Goal: Task Accomplishment & Management: Use online tool/utility

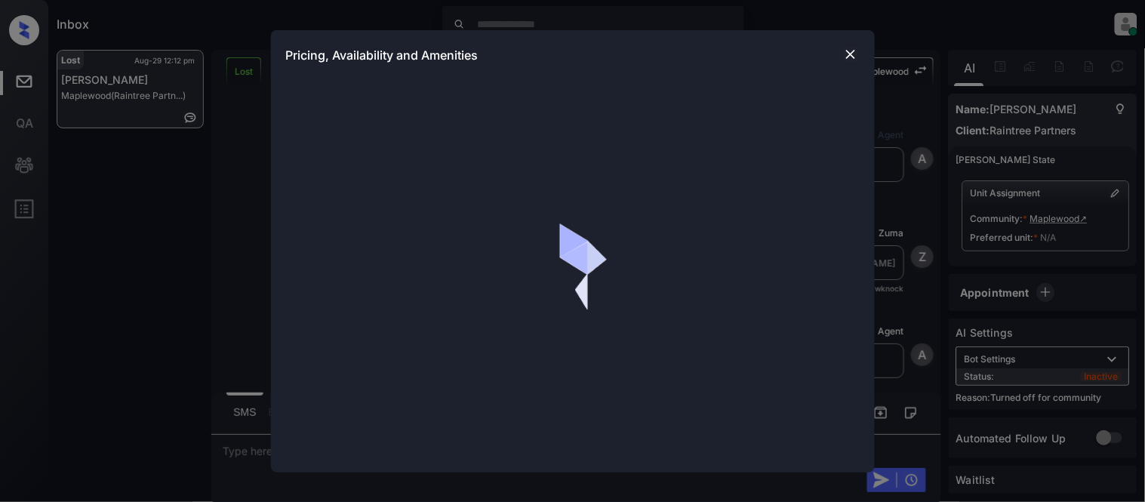
scroll to position [5500, 0]
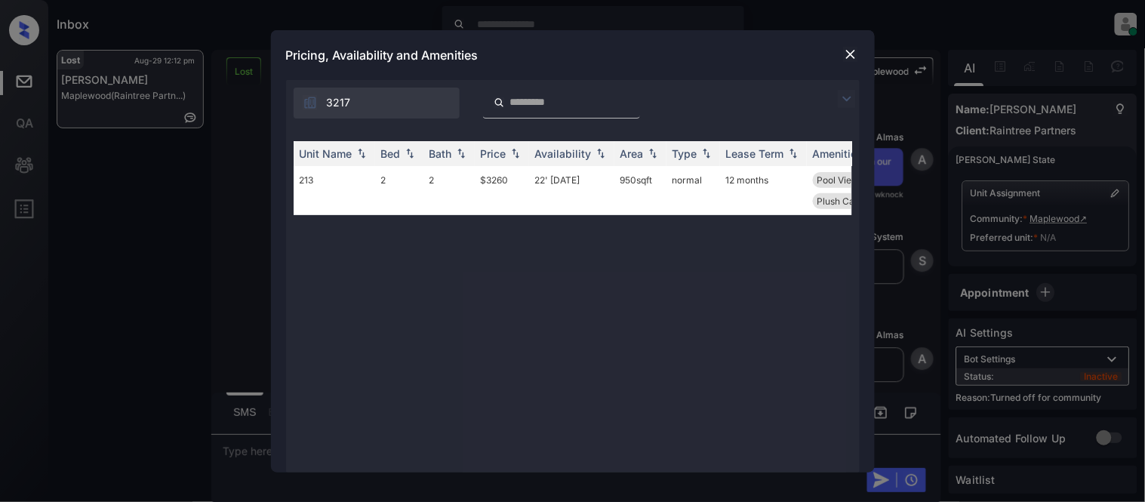
click at [851, 57] on img at bounding box center [850, 54] width 15 height 15
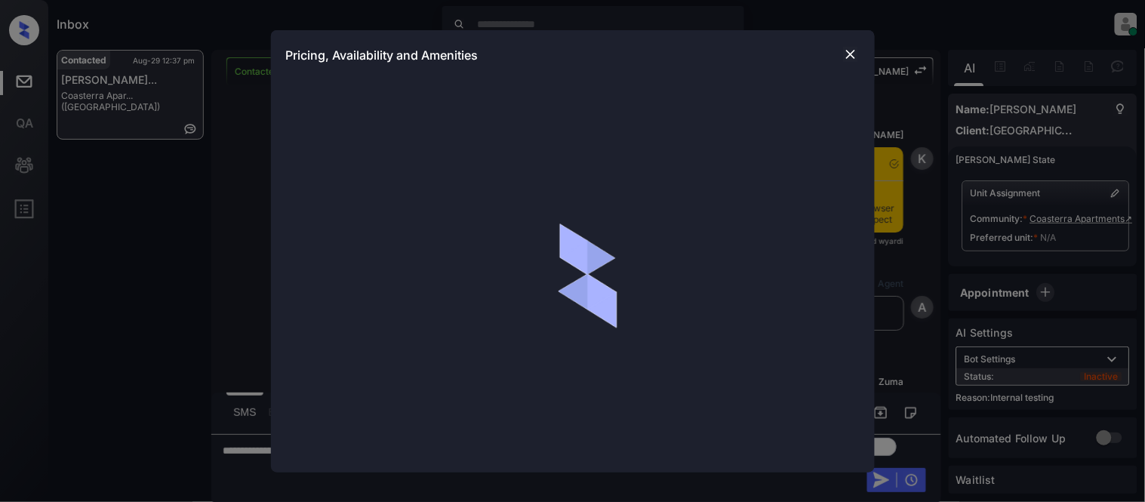
scroll to position [722, 0]
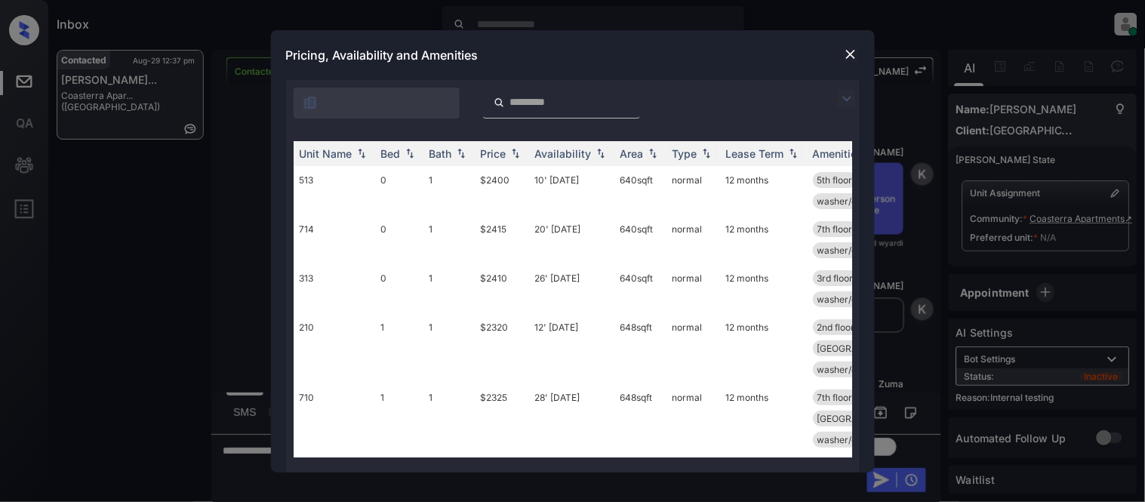
click at [843, 103] on img at bounding box center [847, 99] width 18 height 18
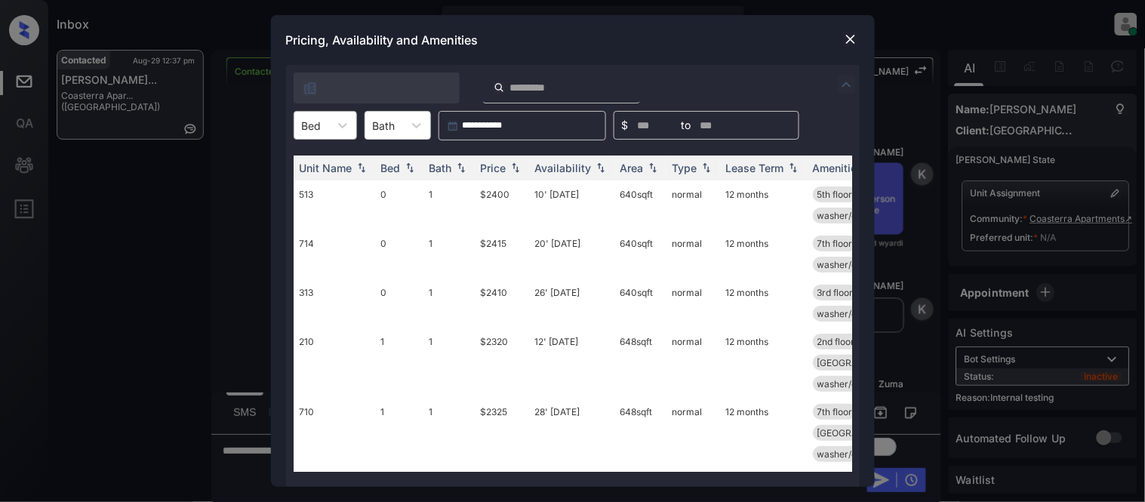
click at [302, 125] on input "text" at bounding box center [303, 125] width 3 height 13
click at [305, 219] on div "2" at bounding box center [325, 216] width 63 height 27
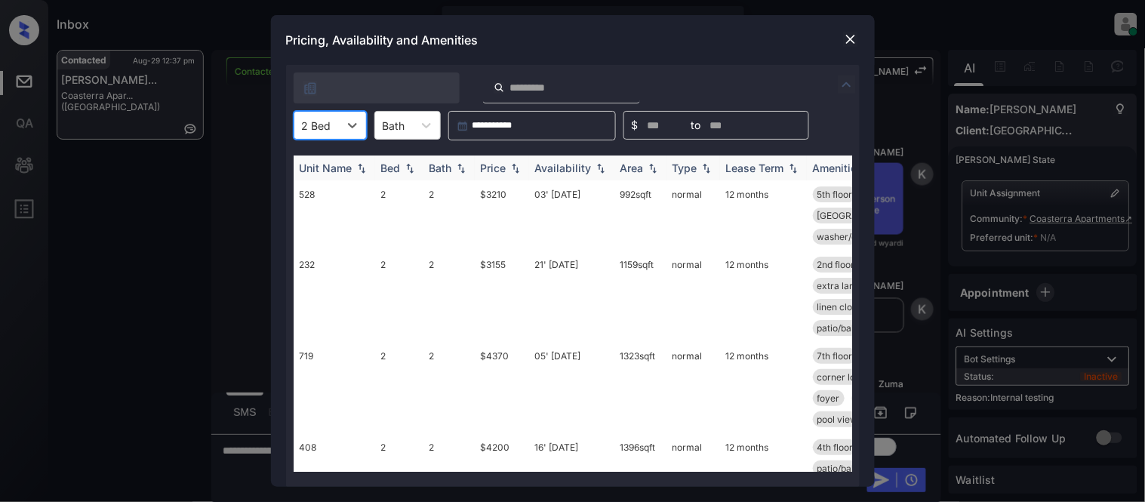
click at [493, 168] on div "Price" at bounding box center [494, 168] width 26 height 13
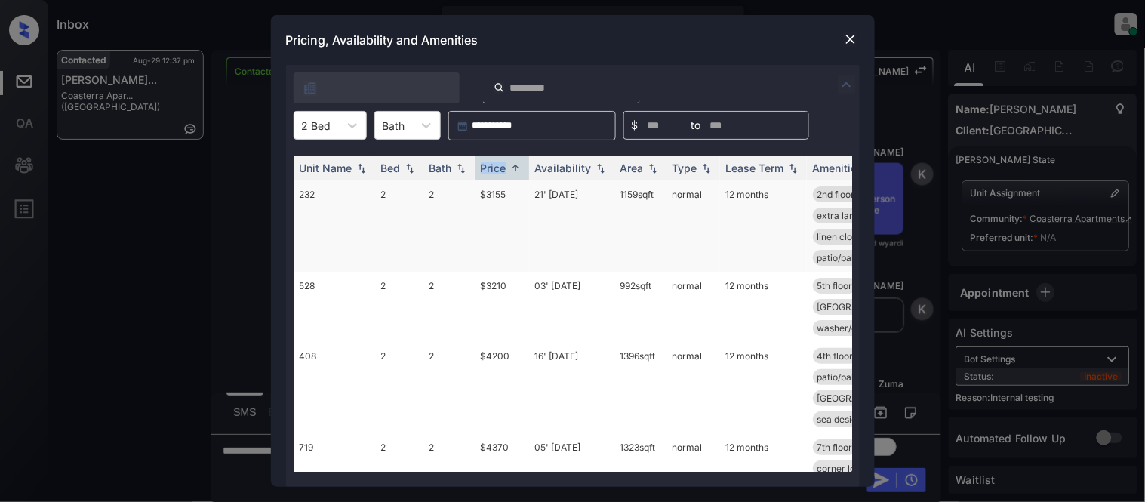
click at [506, 189] on td "$3155" at bounding box center [502, 225] width 54 height 91
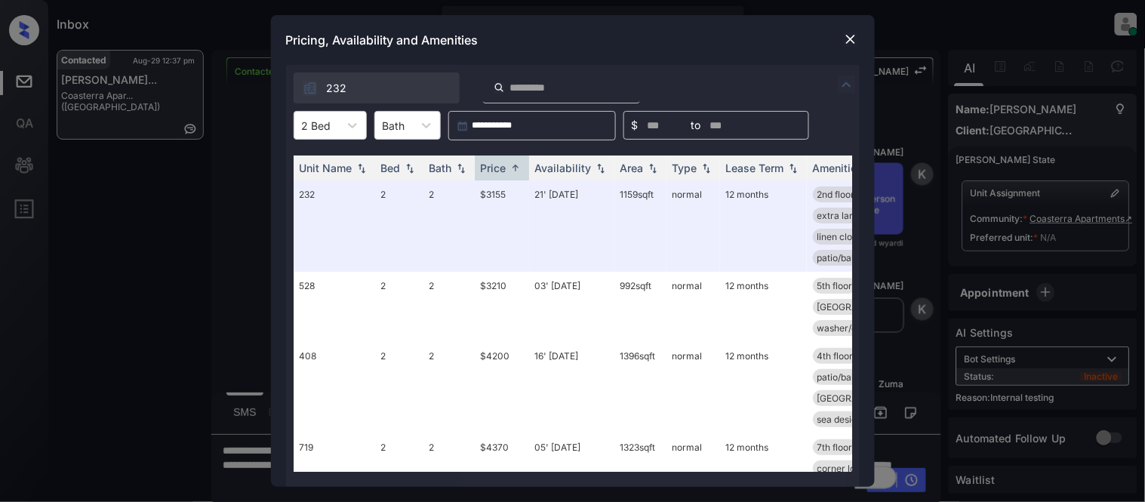
click at [847, 41] on img at bounding box center [850, 39] width 15 height 15
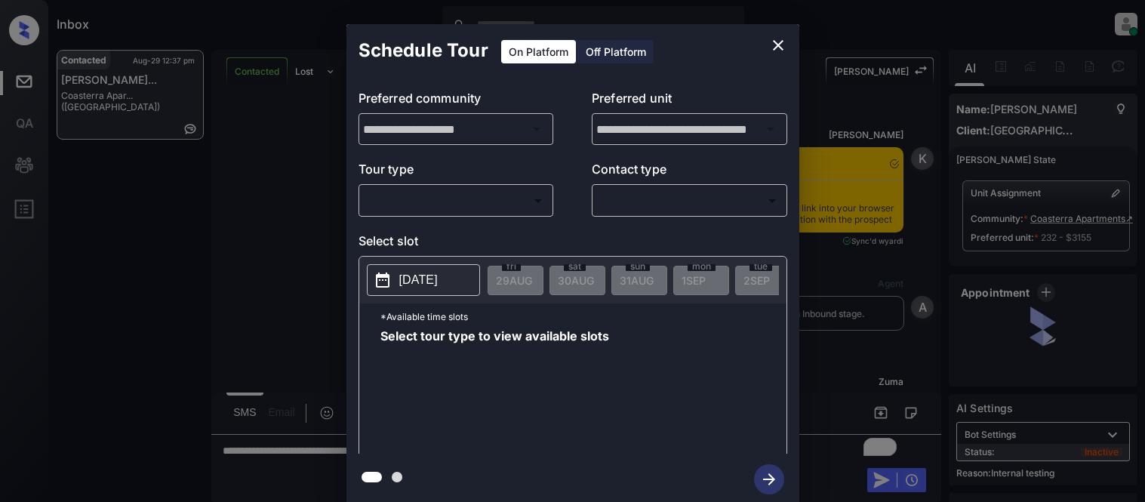
click at [447, 204] on body "Inbox [PERSON_NAME] Cataag Online Set yourself offline Set yourself on break Pr…" at bounding box center [572, 251] width 1145 height 502
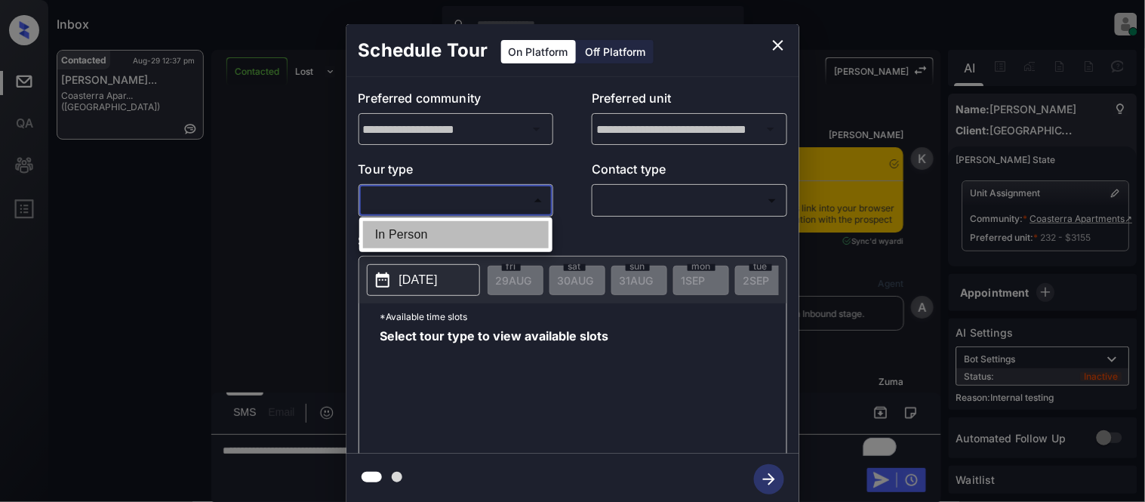
click at [436, 242] on li "In Person" at bounding box center [456, 234] width 186 height 27
type input "********"
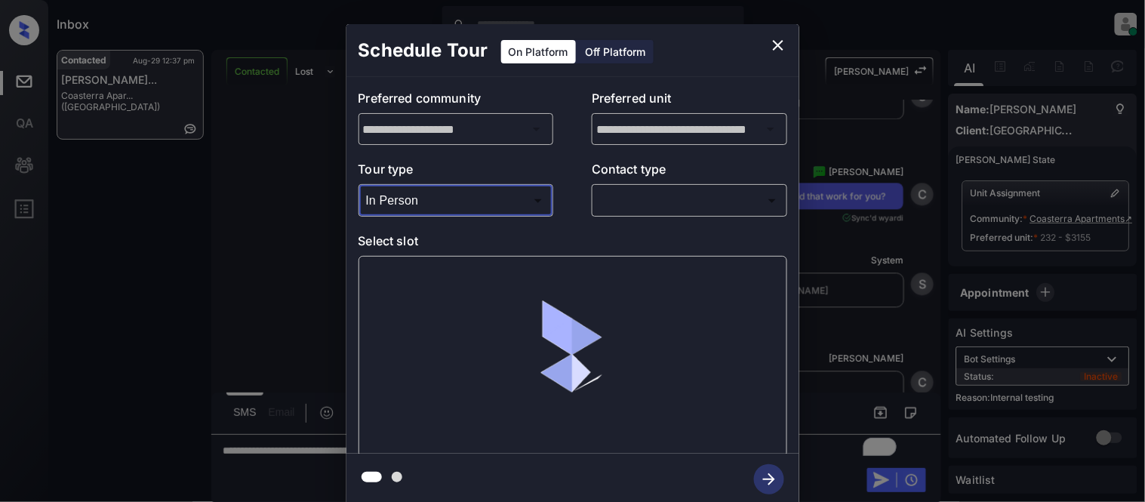
click at [618, 207] on body "Inbox Kristina Cataag Online Set yourself offline Set yourself on break Profile…" at bounding box center [572, 251] width 1145 height 502
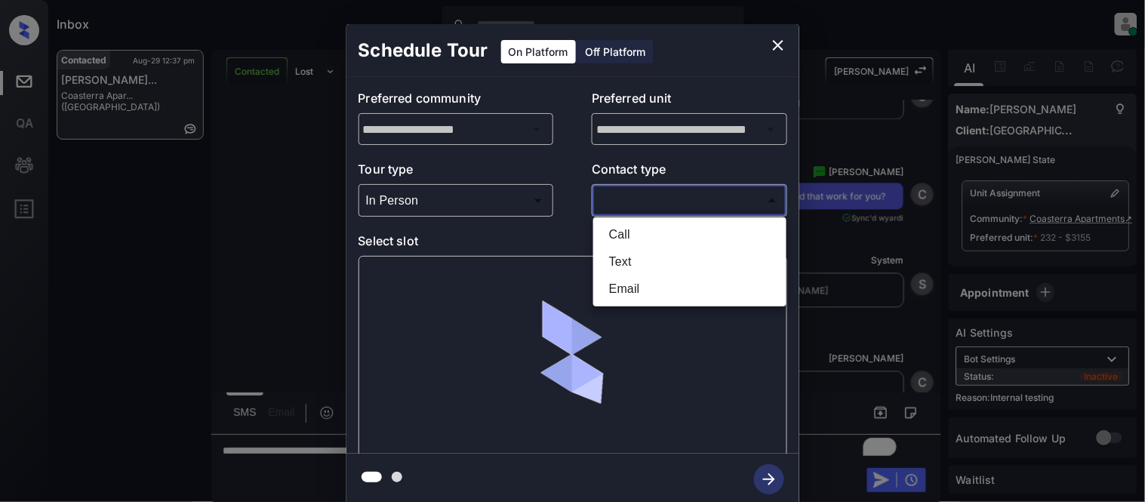
click at [633, 260] on li "Text" at bounding box center [690, 261] width 186 height 27
type input "****"
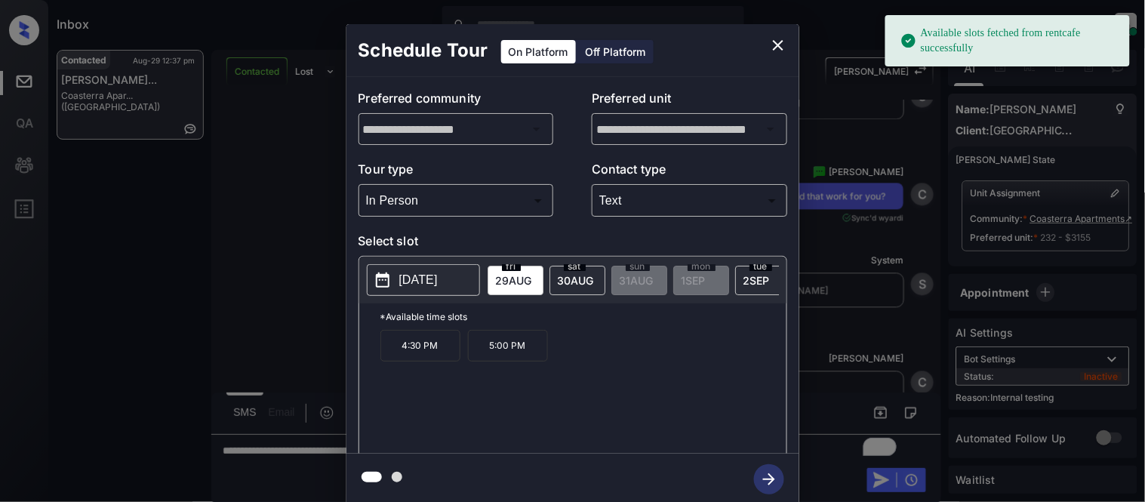
click at [438, 277] on p "[DATE]" at bounding box center [418, 280] width 39 height 18
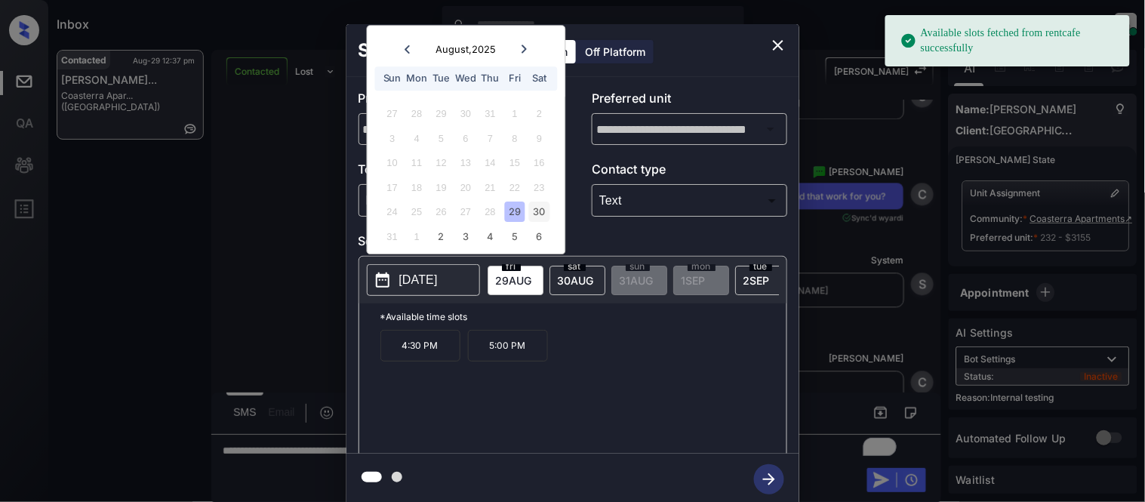
click at [530, 210] on div "30" at bounding box center [539, 212] width 20 height 20
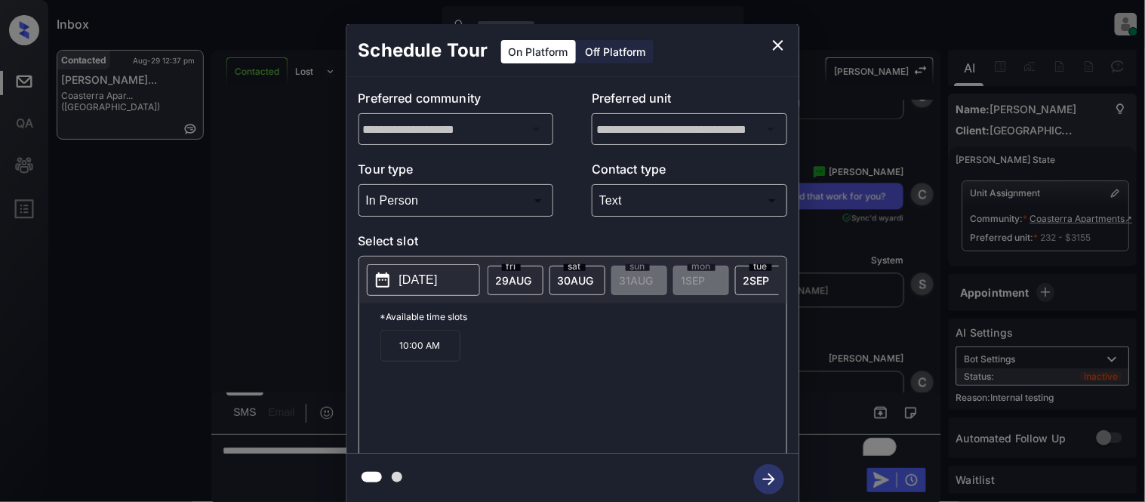
click at [423, 359] on p "10:00 AM" at bounding box center [421, 346] width 80 height 32
click at [769, 482] on icon "button" at bounding box center [769, 479] width 30 height 30
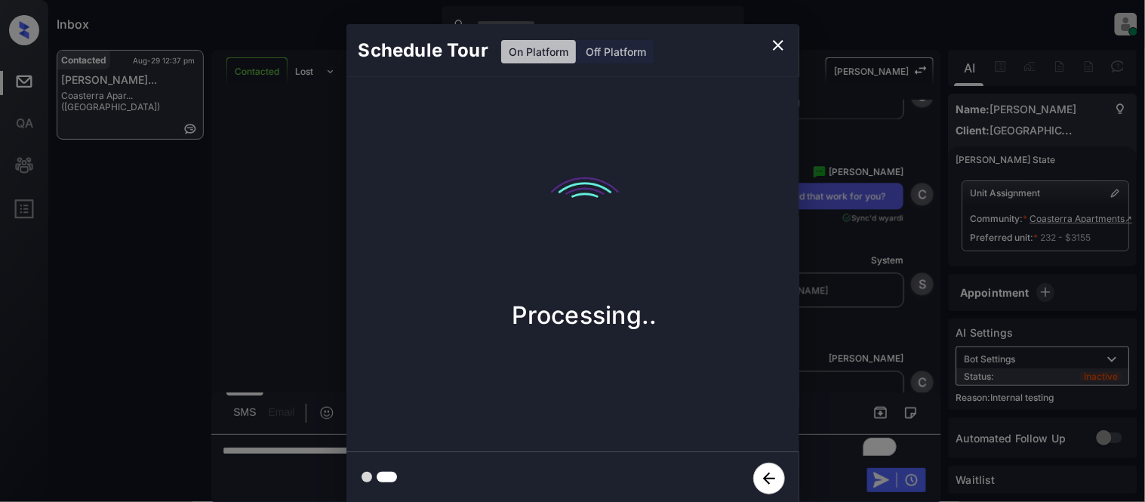
click at [856, 353] on div "Schedule Tour On Platform Off Platform Processing.." at bounding box center [572, 264] width 1145 height 529
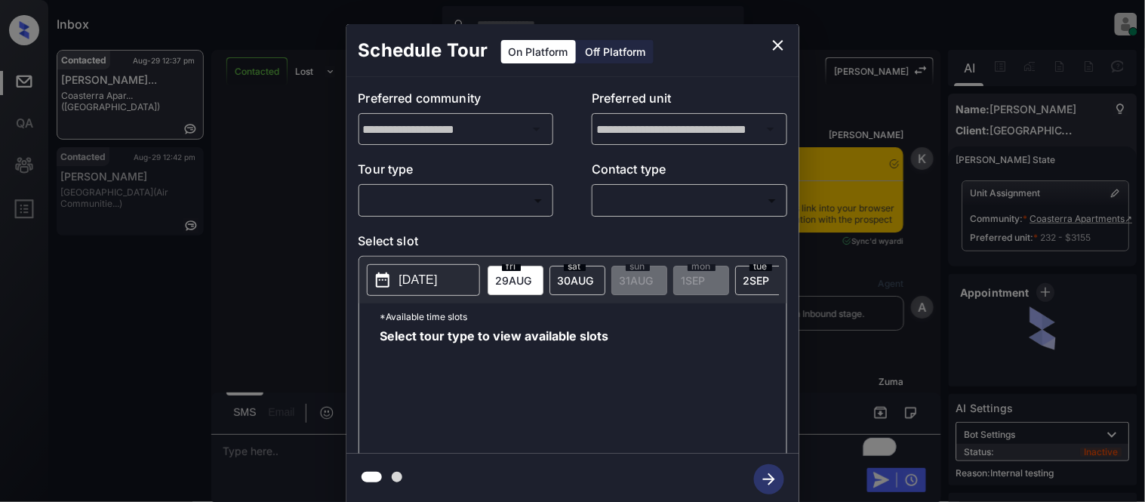
scroll to position [6640, 0]
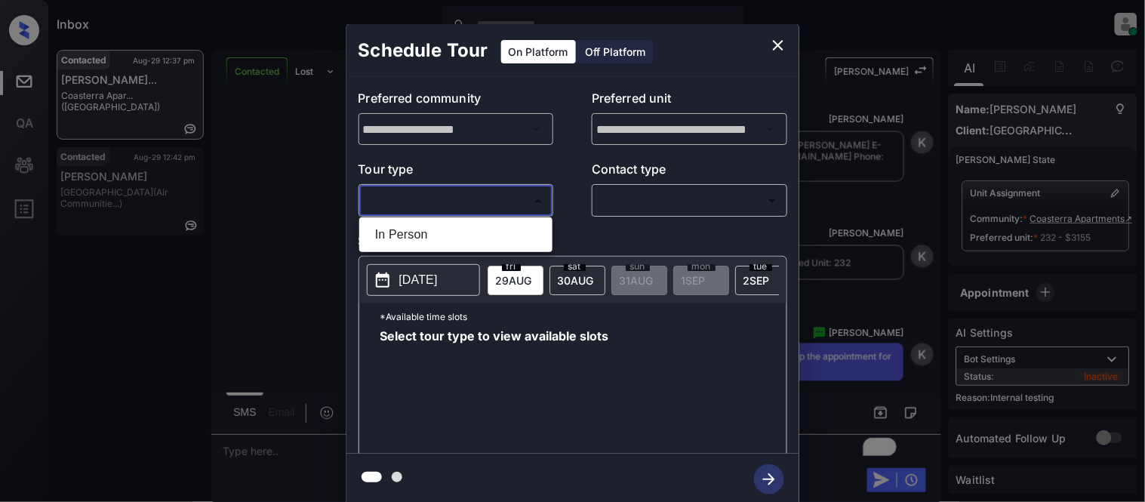
click at [510, 194] on body "Inbox Kristina Cataag Online Set yourself offline Set yourself on break Profile…" at bounding box center [572, 251] width 1145 height 502
click at [508, 227] on li "In Person" at bounding box center [456, 234] width 186 height 27
type input "********"
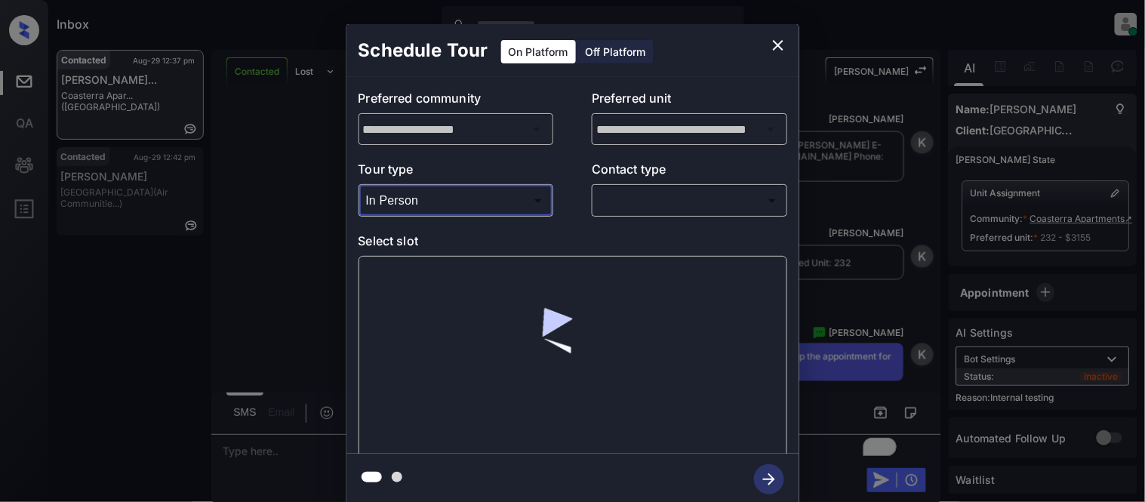
click at [618, 208] on body "Inbox Kristina Cataag Online Set yourself offline Set yourself on break Profile…" at bounding box center [572, 251] width 1145 height 502
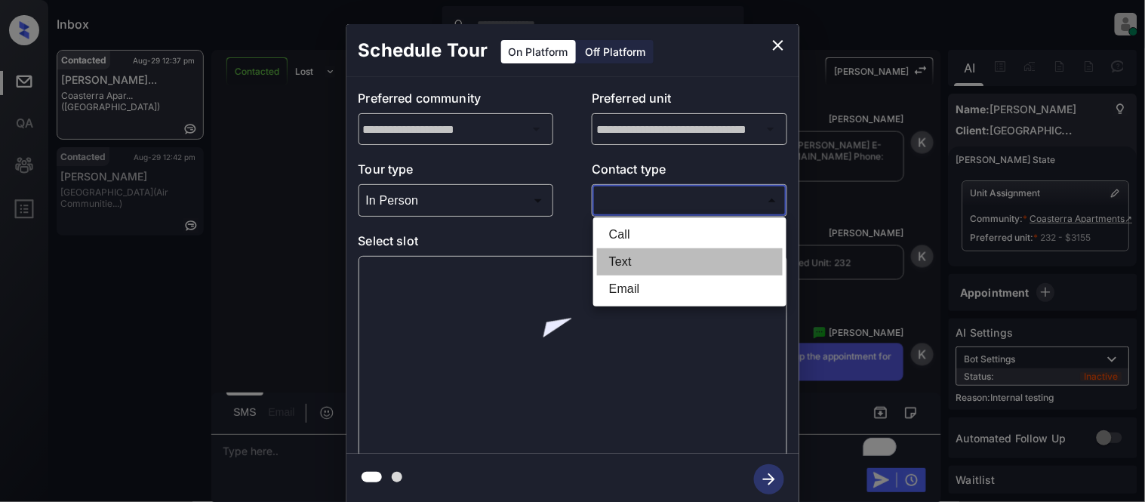
click at [627, 257] on li "Text" at bounding box center [690, 261] width 186 height 27
type input "****"
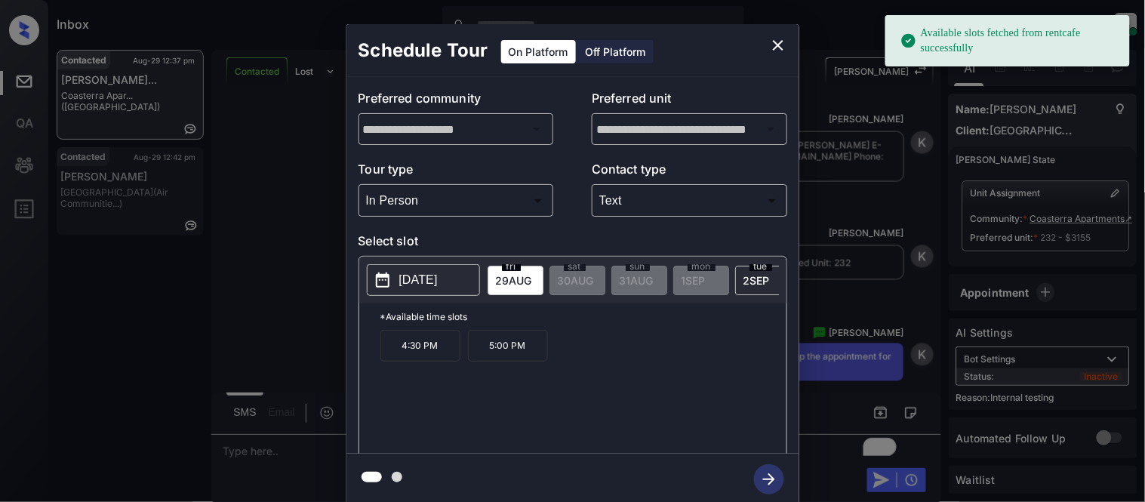
click at [438, 279] on p "[DATE]" at bounding box center [418, 280] width 39 height 18
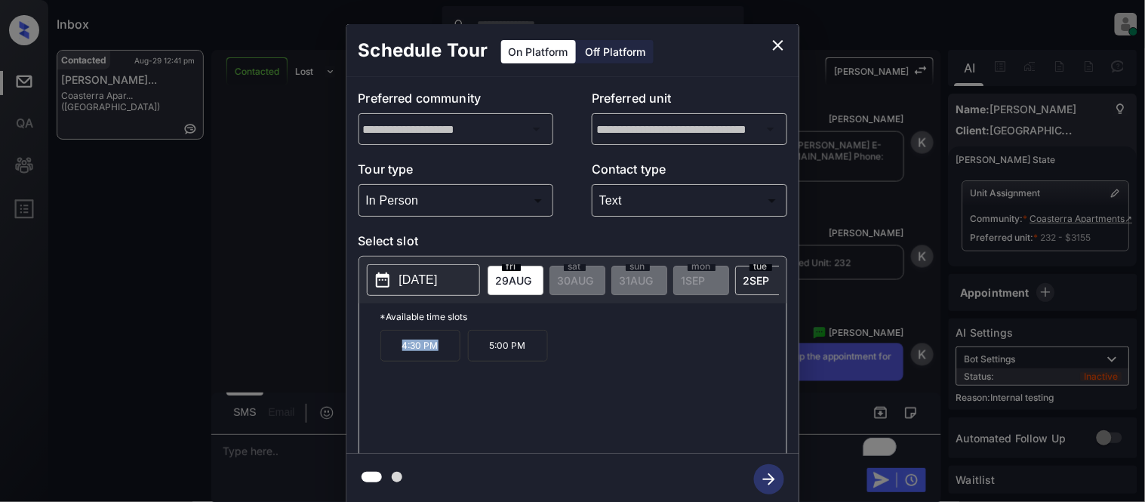
drag, startPoint x: 396, startPoint y: 355, endPoint x: 442, endPoint y: 355, distance: 46.1
click at [442, 355] on p "4:30 PM" at bounding box center [421, 346] width 80 height 32
drag, startPoint x: 427, startPoint y: 351, endPoint x: 493, endPoint y: 366, distance: 67.4
click at [493, 362] on p "5:00 PM" at bounding box center [508, 346] width 80 height 32
drag, startPoint x: 486, startPoint y: 356, endPoint x: 527, endPoint y: 356, distance: 41.5
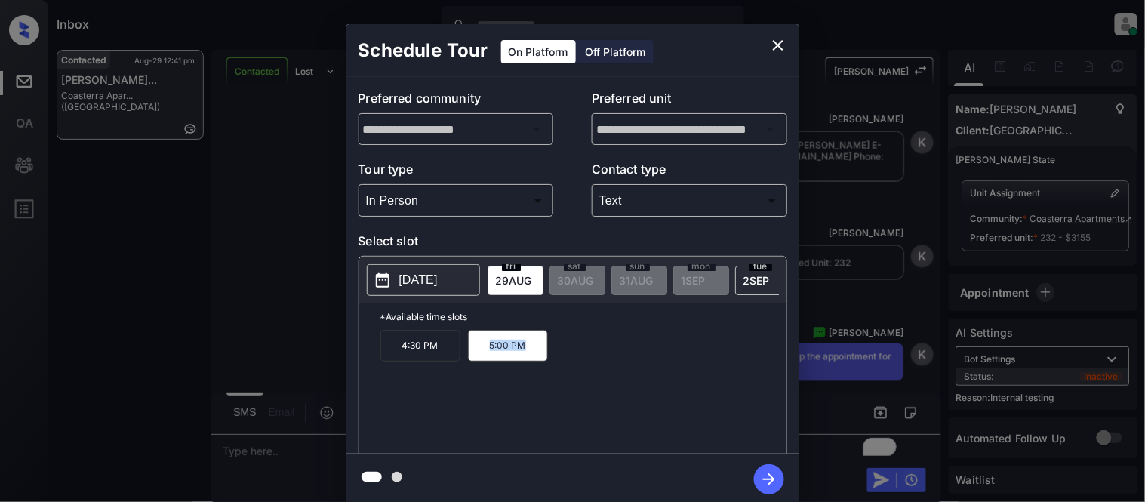
click at [527, 356] on p "5:00 PM" at bounding box center [508, 346] width 80 height 32
copy p "5:00 PM"
click at [779, 48] on icon "close" at bounding box center [778, 45] width 18 height 18
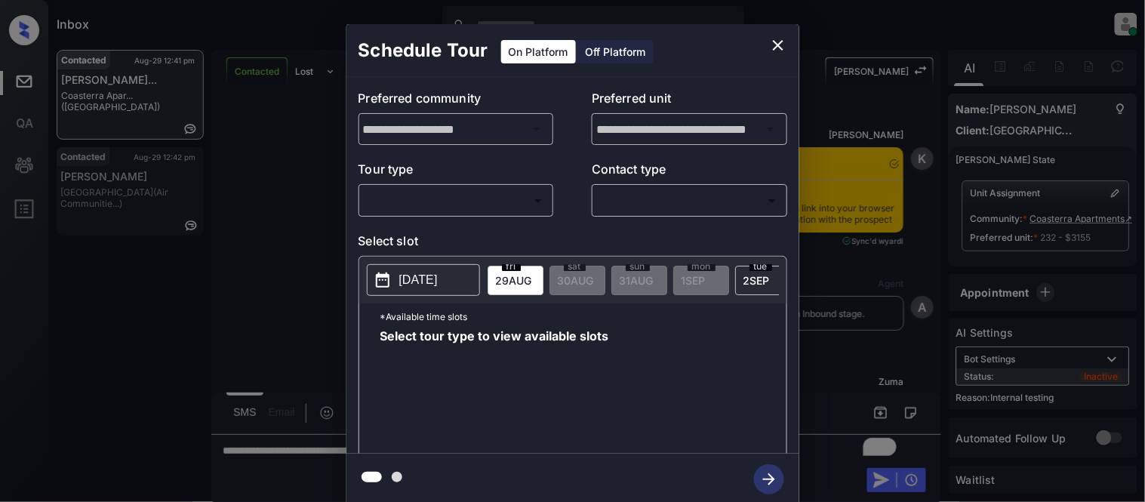
scroll to position [3283, 0]
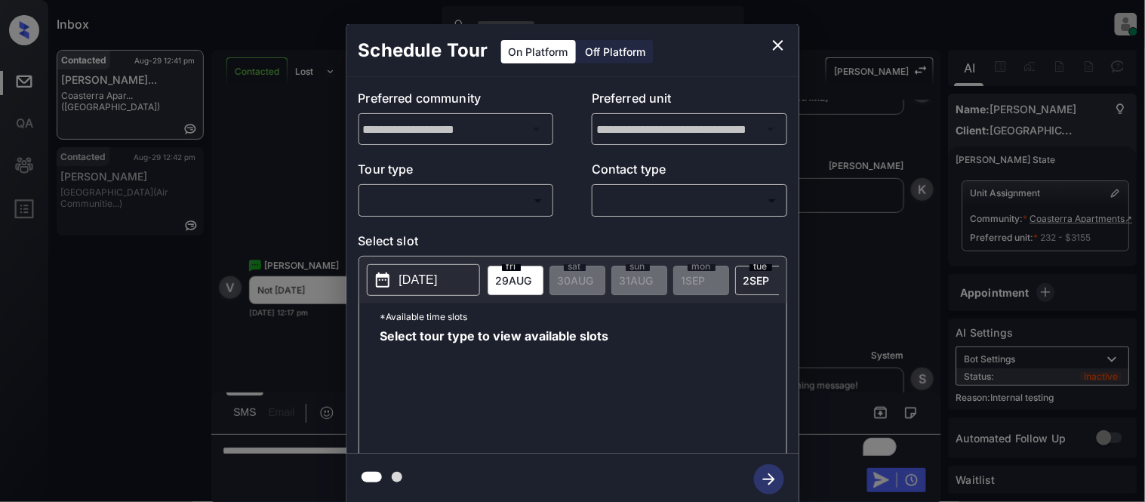
click at [781, 46] on icon "close" at bounding box center [778, 45] width 18 height 18
